Goal: Task Accomplishment & Management: Manage account settings

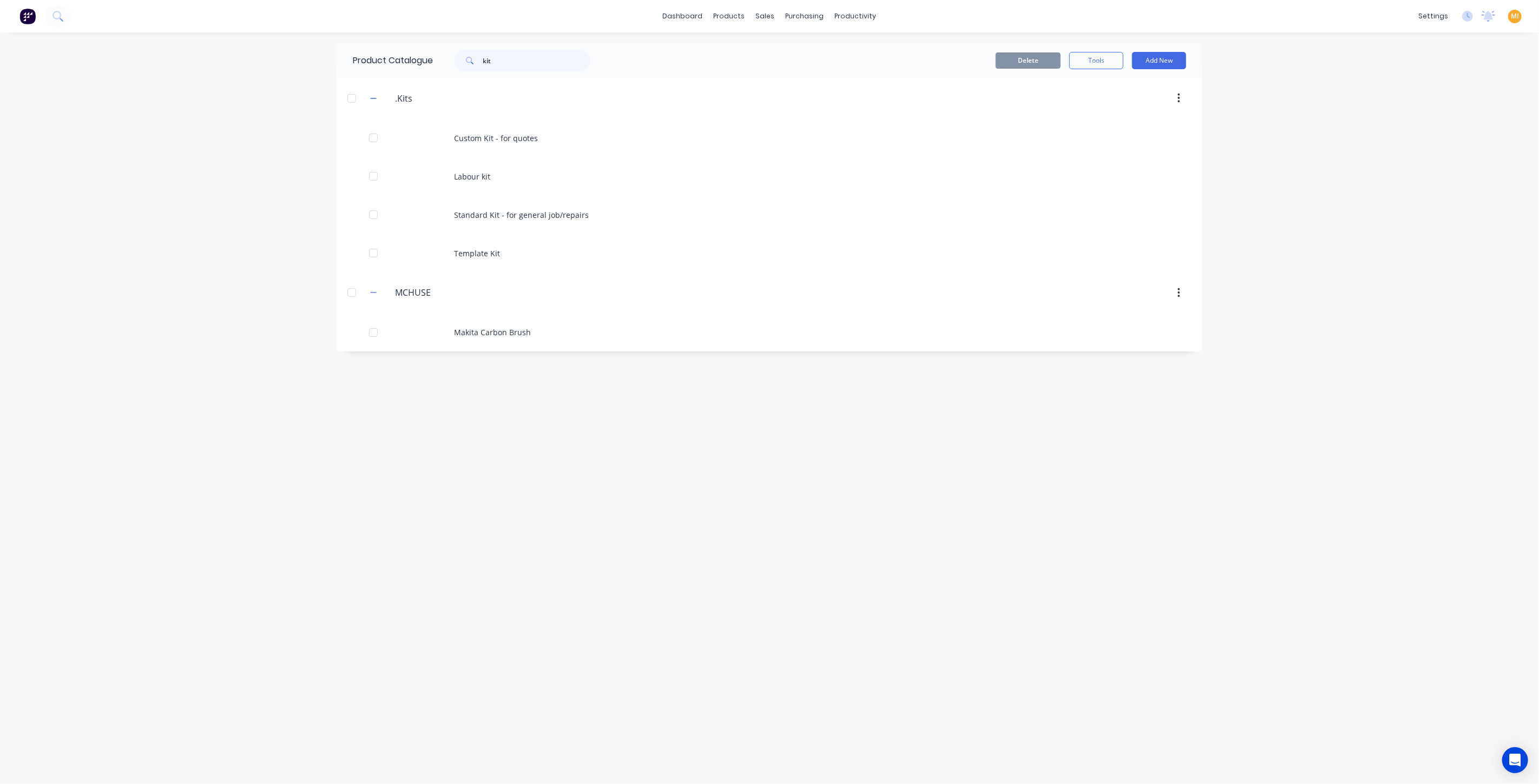
drag, startPoint x: 0, startPoint y: 0, endPoint x: 22, endPoint y: 15, distance: 26.6
click at [22, 15] on img at bounding box center [28, 16] width 16 height 16
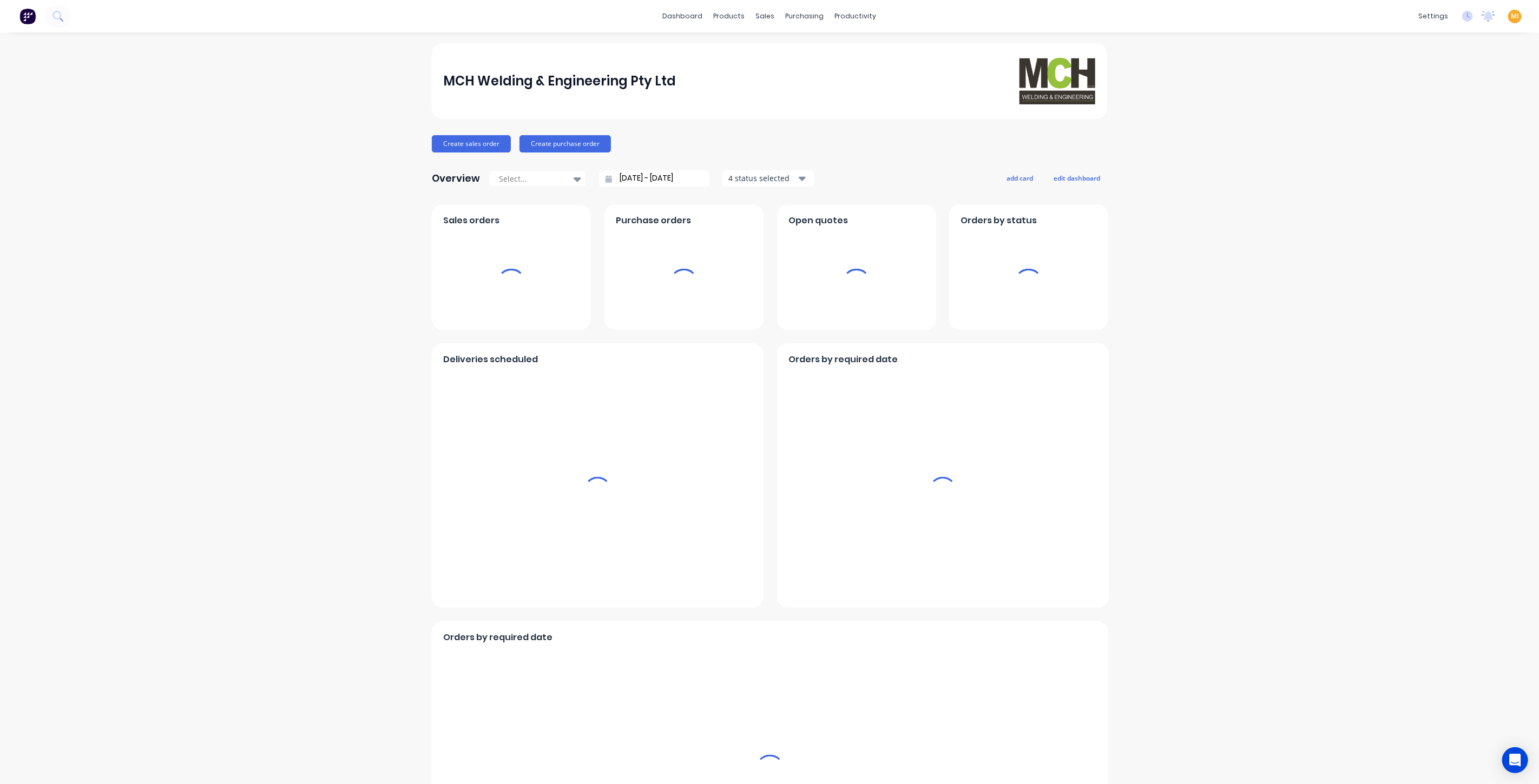
click at [1510, 17] on span "MI" at bounding box center [1514, 16] width 8 height 10
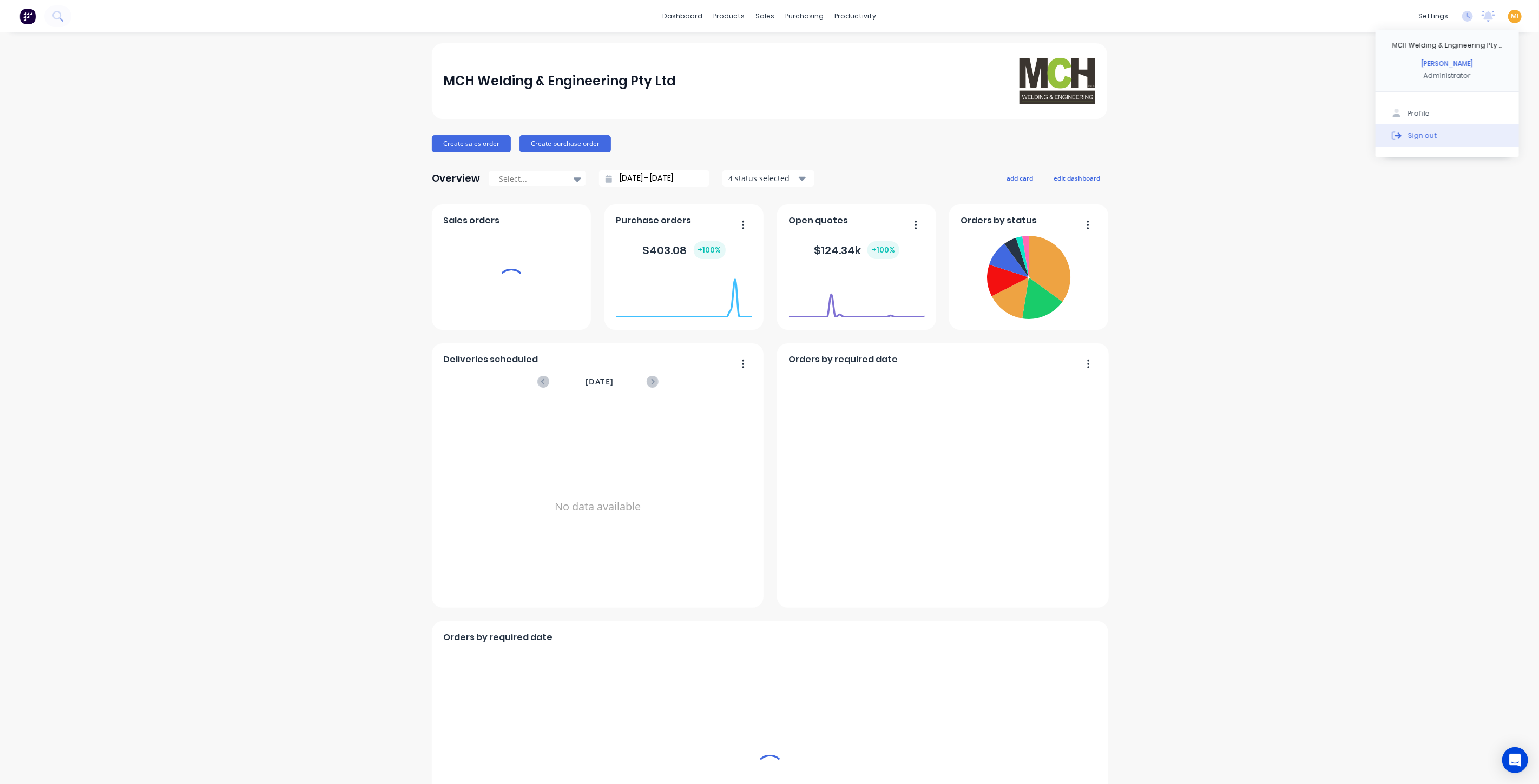
click at [1465, 138] on button "Sign out" at bounding box center [1447, 135] width 143 height 22
